Goal: Task Accomplishment & Management: Manage account settings

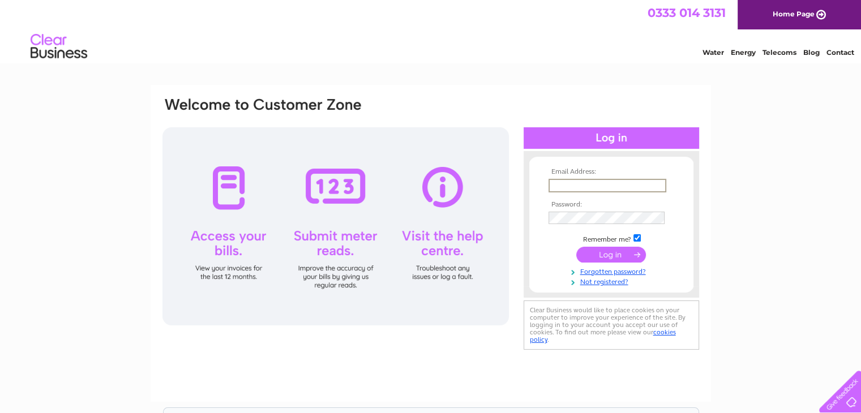
click at [570, 188] on input "text" at bounding box center [608, 186] width 118 height 14
type input "barrbarstowbarr@gmx.com"
click at [618, 255] on input "submit" at bounding box center [612, 254] width 70 height 16
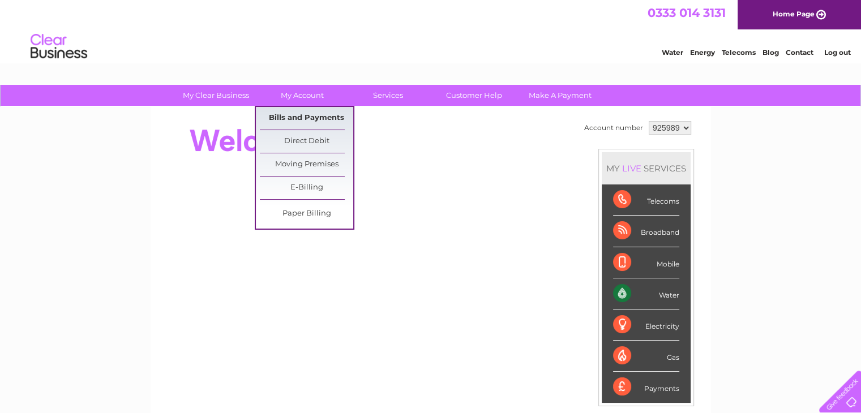
click at [300, 116] on link "Bills and Payments" at bounding box center [306, 118] width 93 height 23
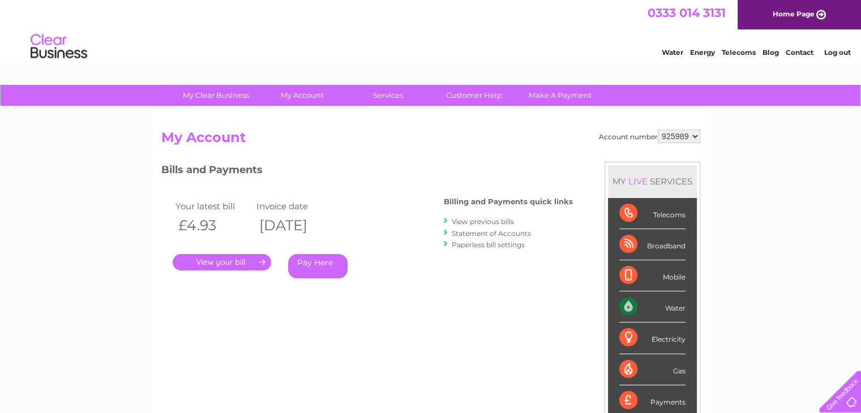
click at [480, 233] on link "Statement of Accounts" at bounding box center [491, 233] width 79 height 8
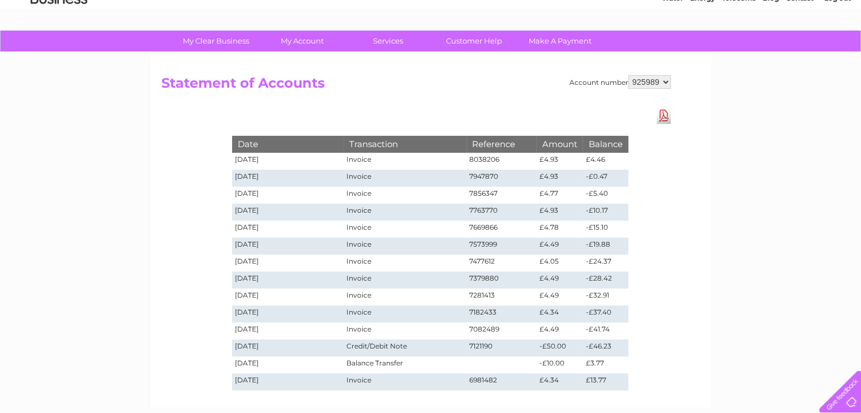
scroll to position [57, 0]
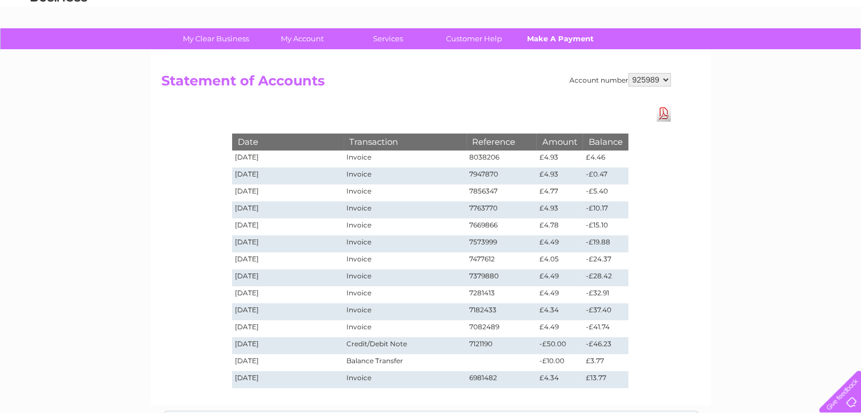
click at [541, 39] on link "Make A Payment" at bounding box center [560, 38] width 93 height 21
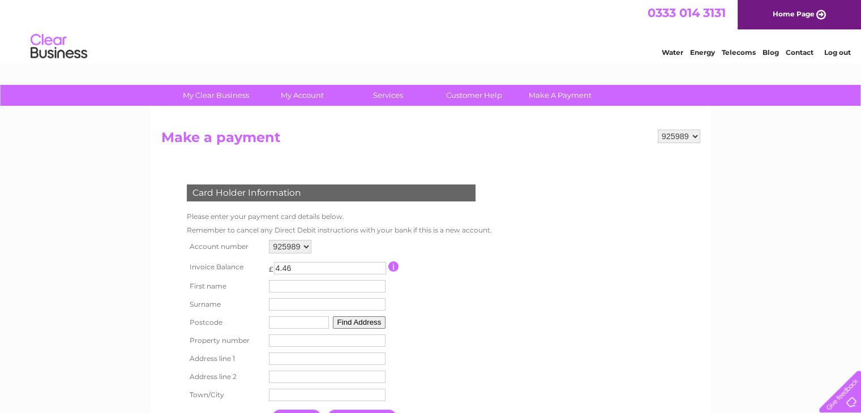
click at [803, 51] on link "Contact" at bounding box center [800, 52] width 28 height 8
